Goal: Task Accomplishment & Management: Manage account settings

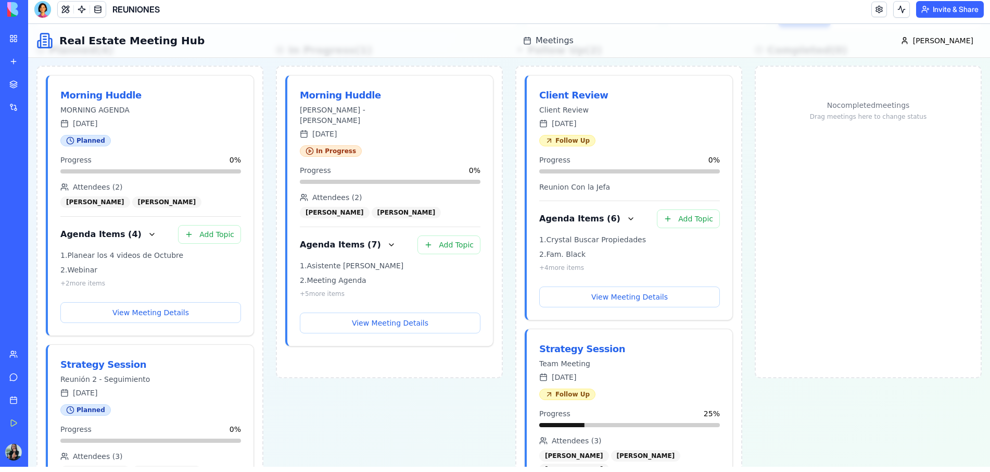
scroll to position [177, 0]
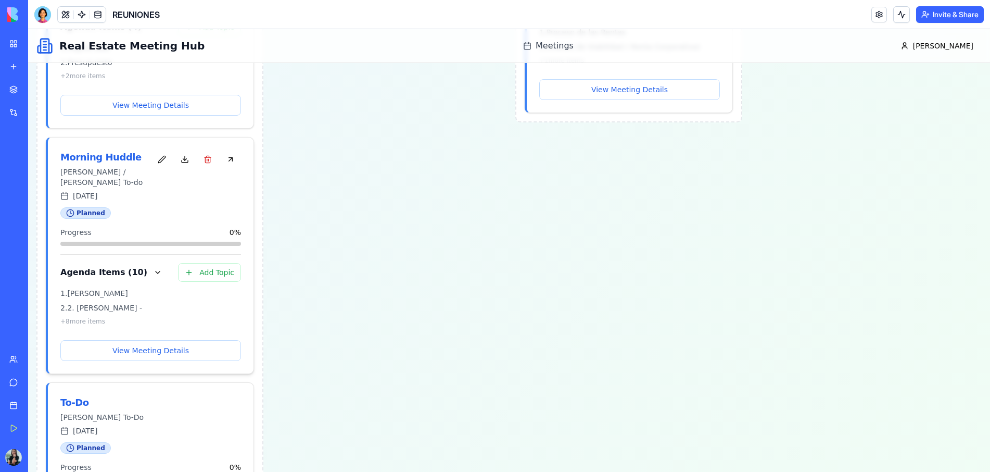
scroll to position [676, 0]
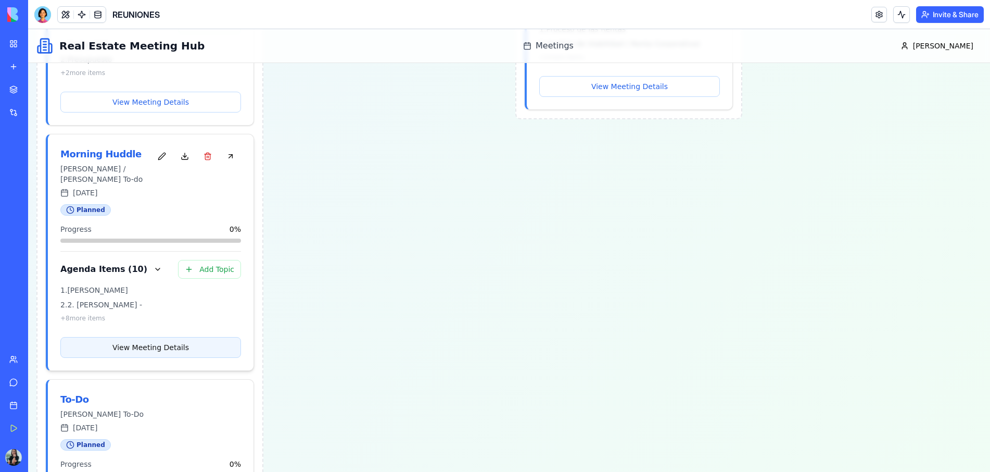
click at [185, 337] on button "View Meeting Details" at bounding box center [150, 347] width 181 height 21
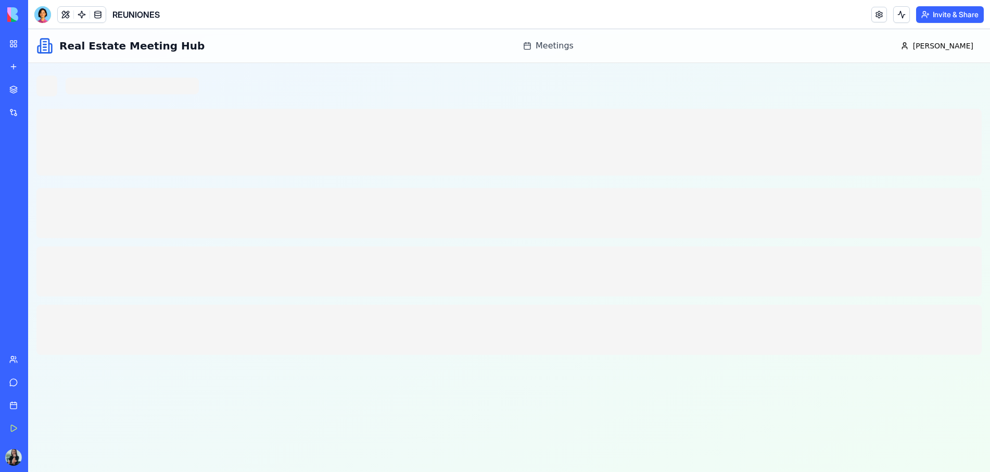
scroll to position [0, 0]
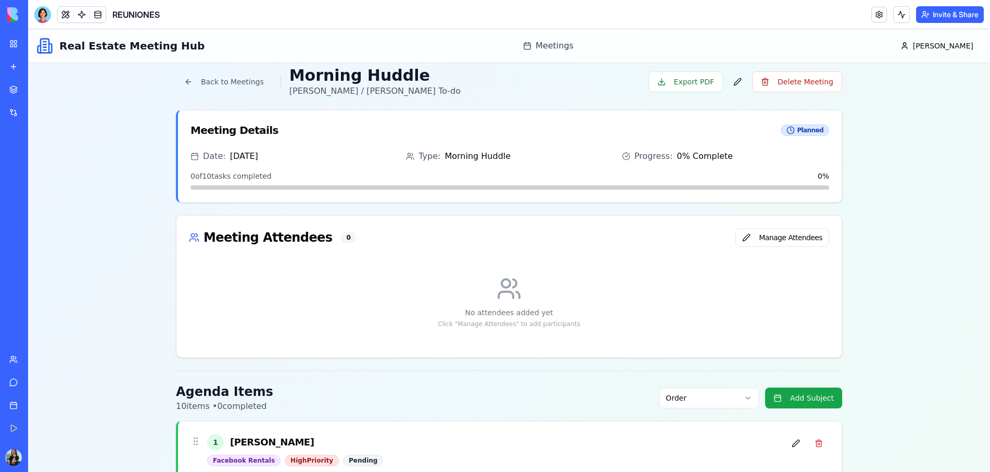
scroll to position [5, 0]
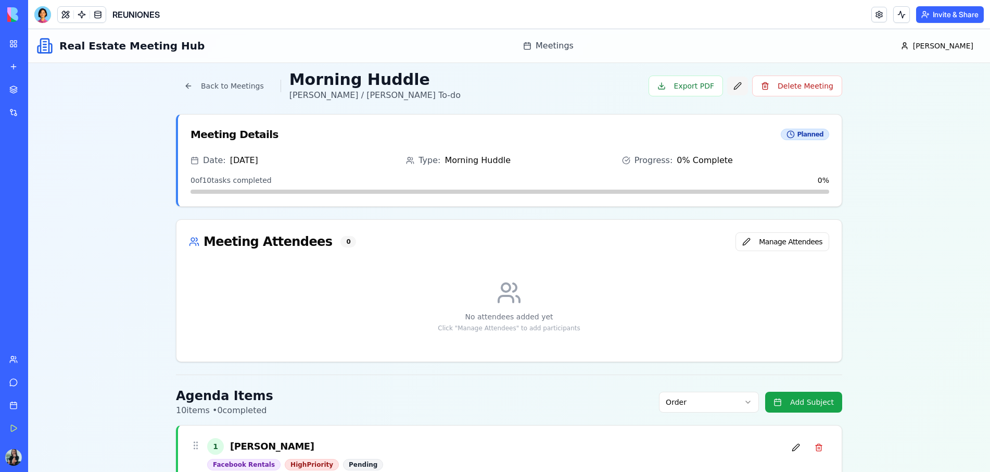
click at [741, 87] on button "button" at bounding box center [737, 86] width 21 height 19
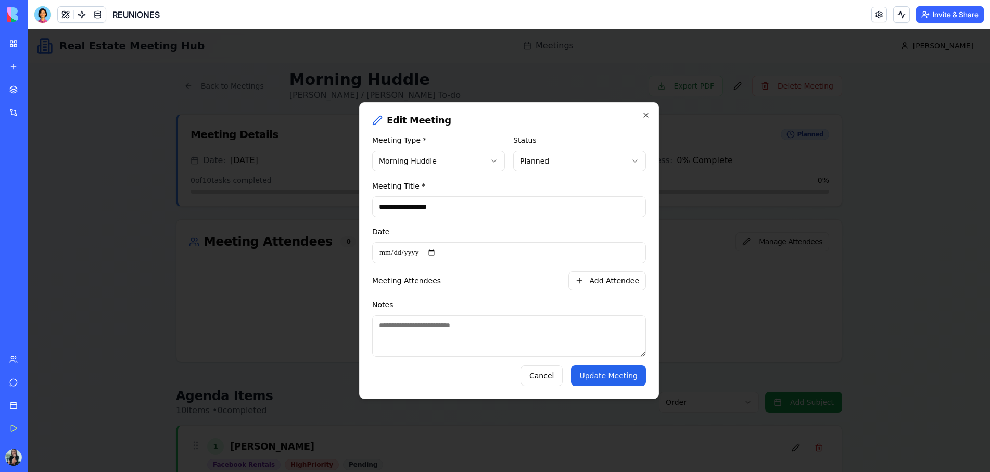
click at [630, 378] on button "Update Meeting" at bounding box center [608, 375] width 75 height 21
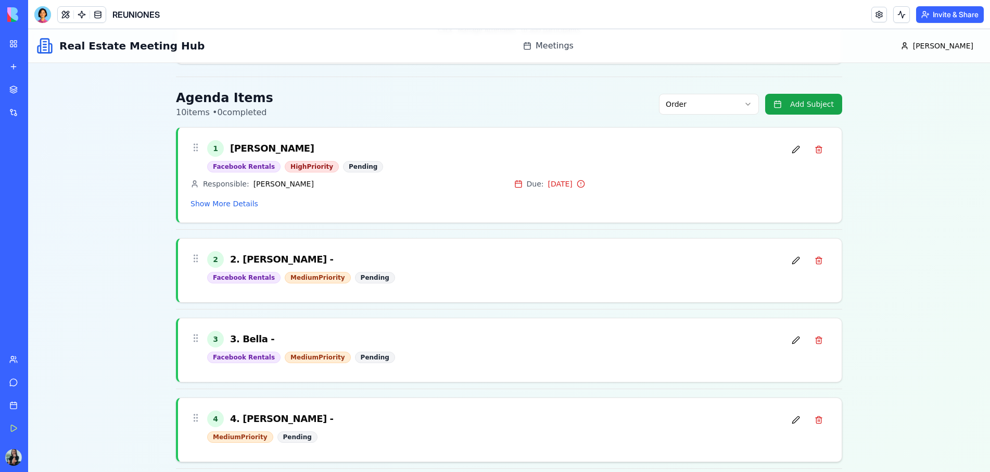
scroll to position [291, 0]
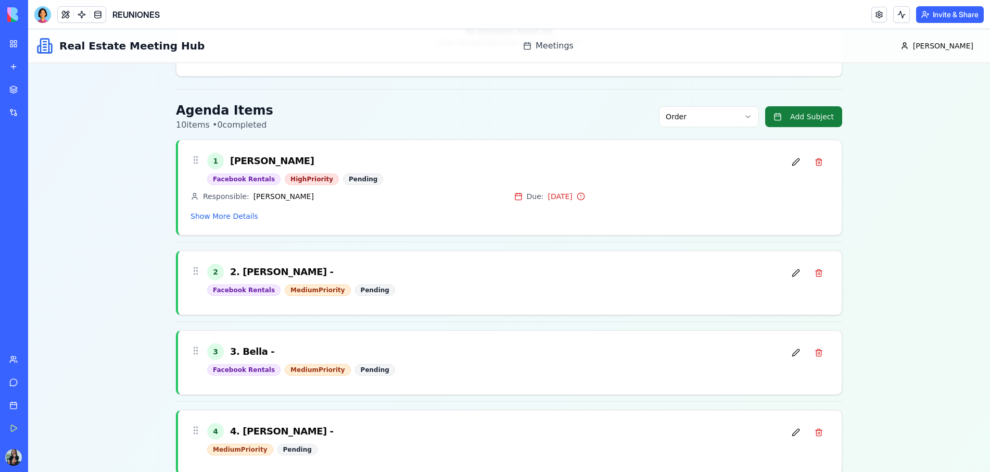
click at [822, 123] on button "Add Subject" at bounding box center [803, 116] width 77 height 21
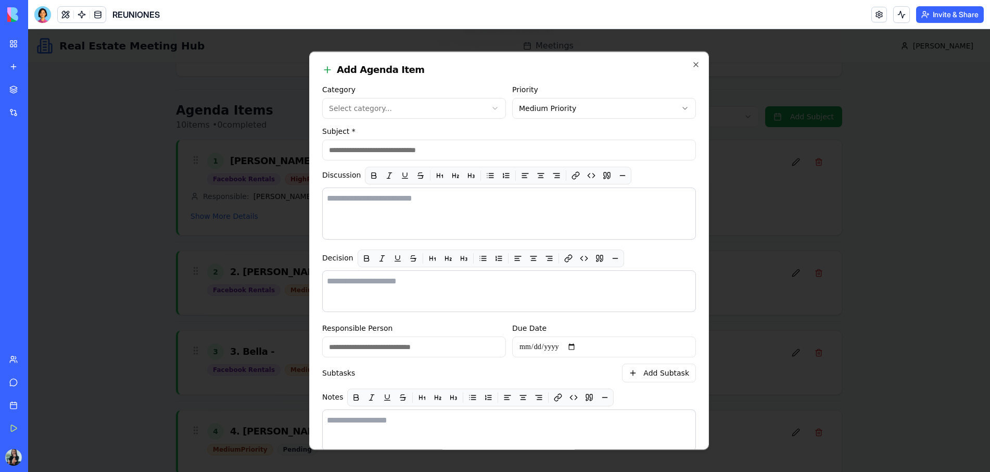
click at [479, 100] on body "Real Estate Meeting Hub Meetings [PERSON_NAME] Meetings Back to Meetings Mornin…" at bounding box center [509, 420] width 962 height 1362
click at [361, 151] on input "Subject *" at bounding box center [509, 150] width 374 height 21
type input "*******"
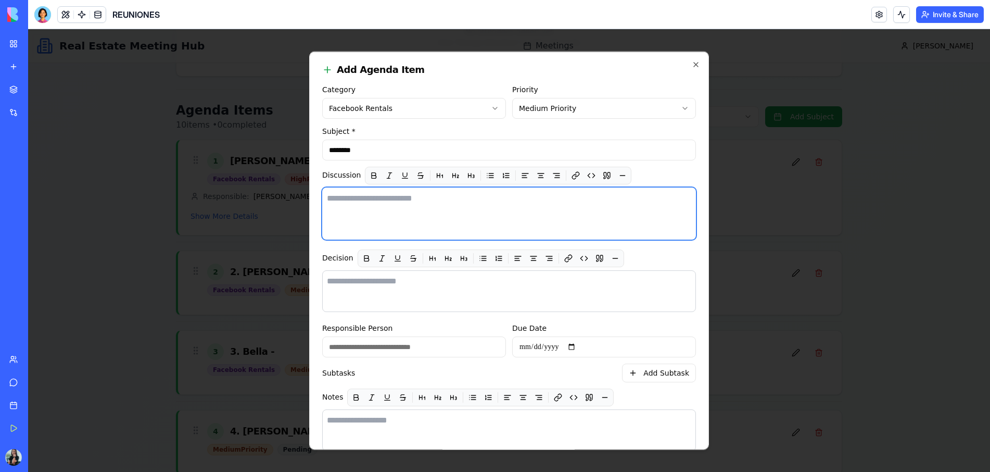
click at [446, 207] on textarea at bounding box center [509, 213] width 374 height 52
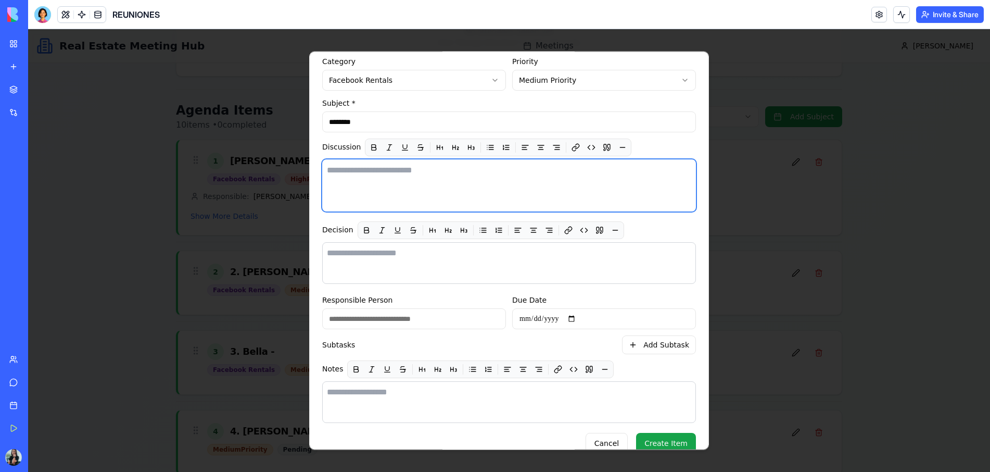
scroll to position [43, 0]
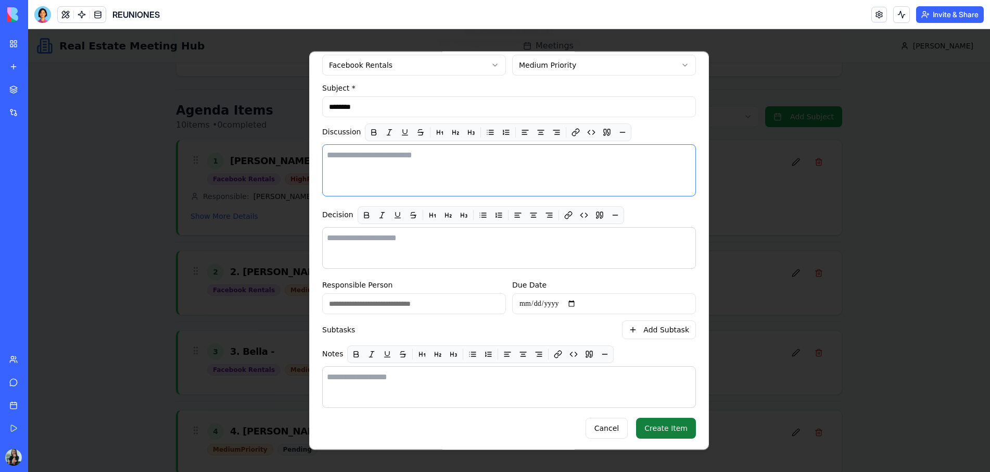
click at [666, 430] on button "Create Item" at bounding box center [666, 428] width 60 height 21
